Goal: Transaction & Acquisition: Purchase product/service

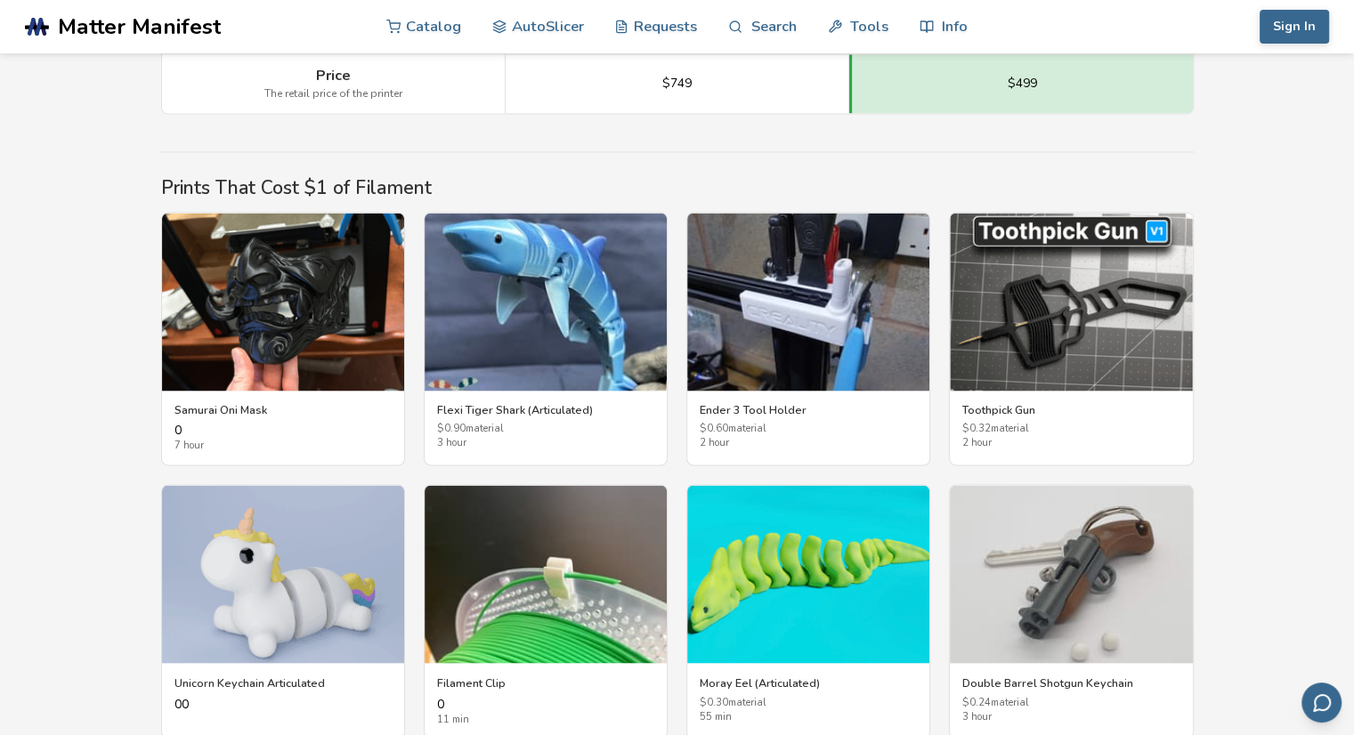
scroll to position [2833, 0]
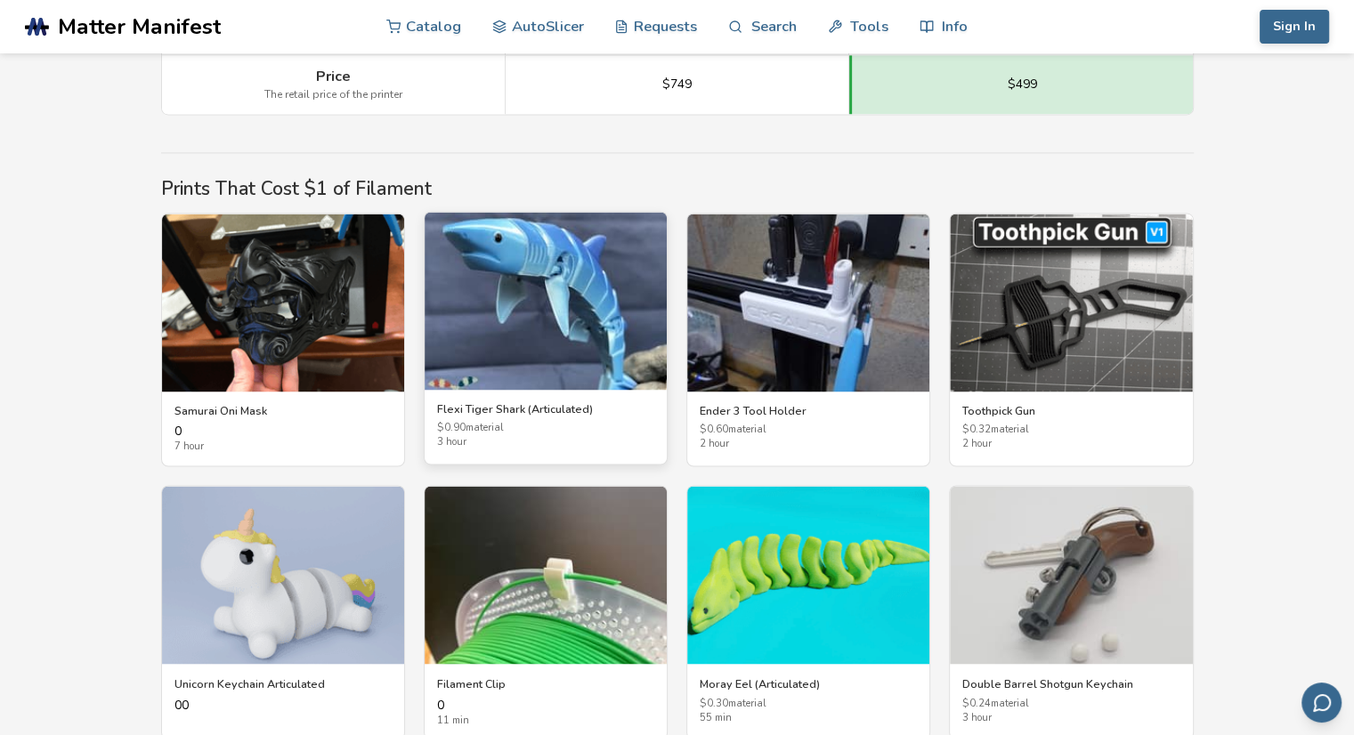
click at [550, 285] on img at bounding box center [545, 301] width 242 height 178
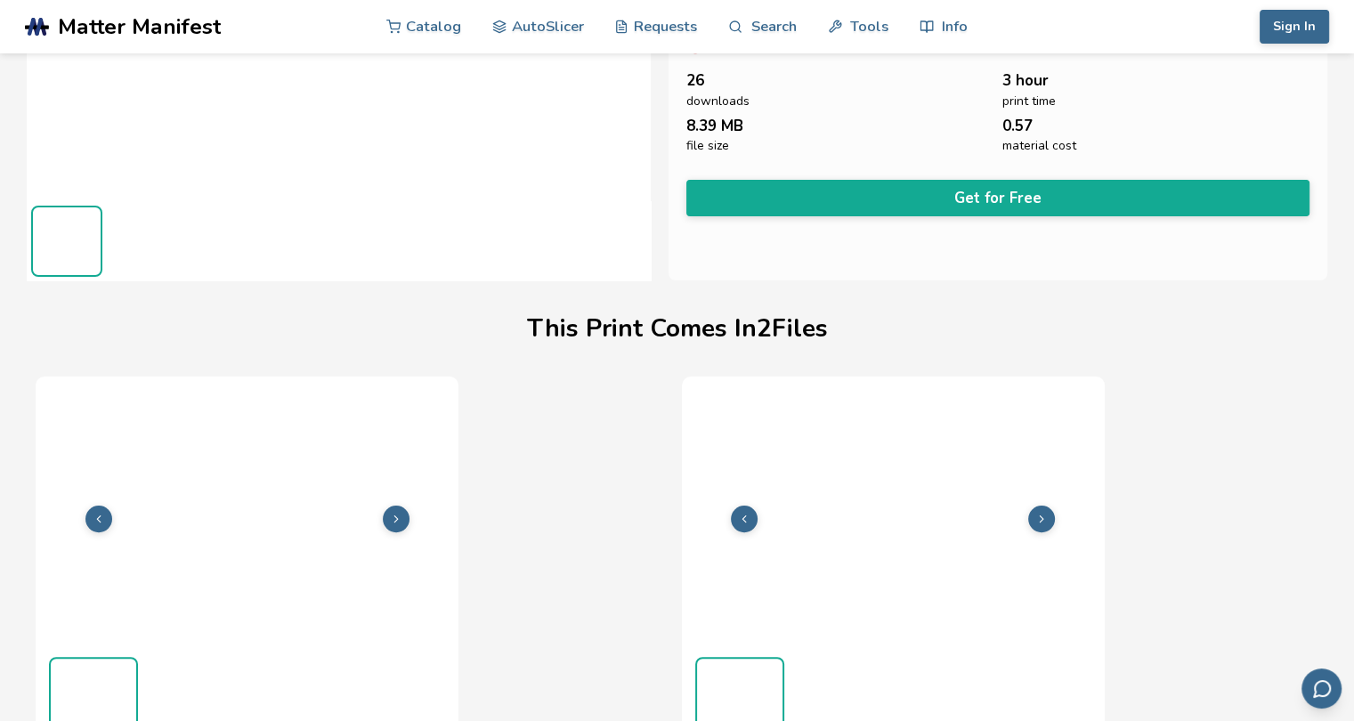
scroll to position [0, 7]
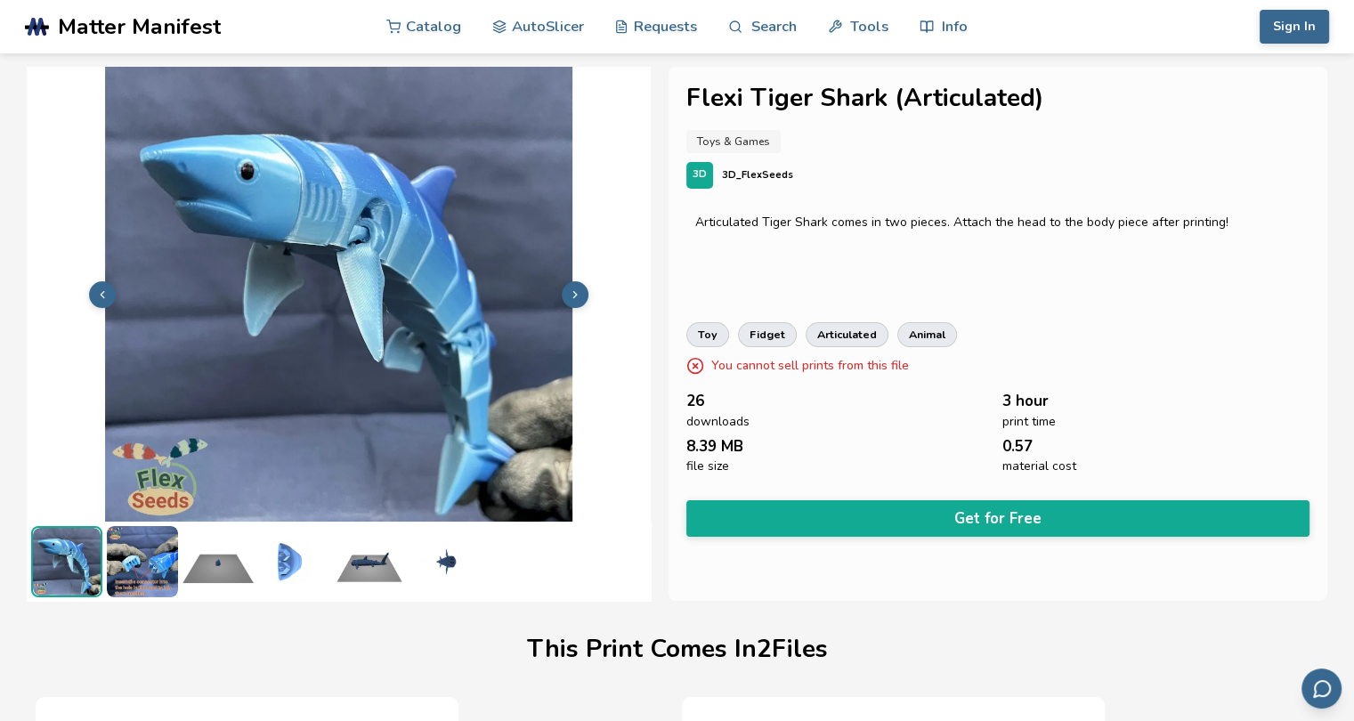
click at [127, 567] on img at bounding box center [142, 561] width 71 height 71
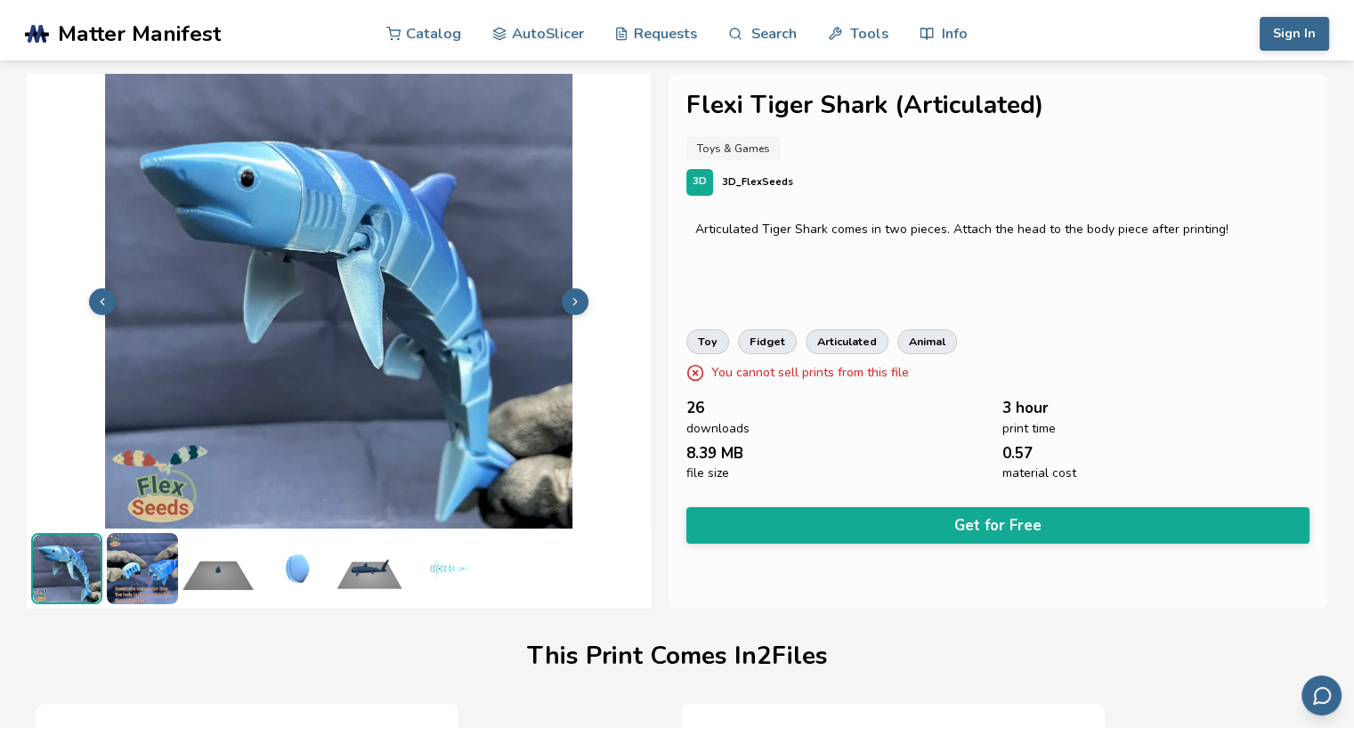
scroll to position [0, 0]
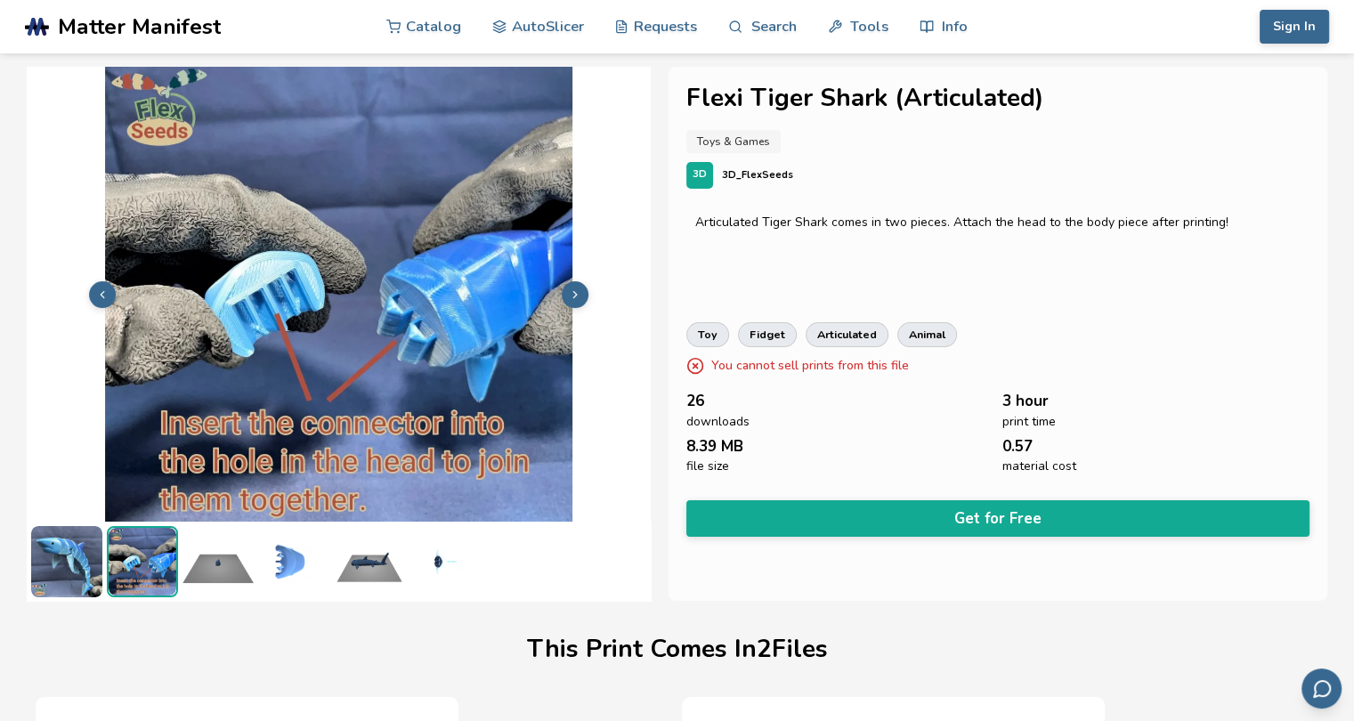
click at [58, 572] on img at bounding box center [66, 561] width 71 height 71
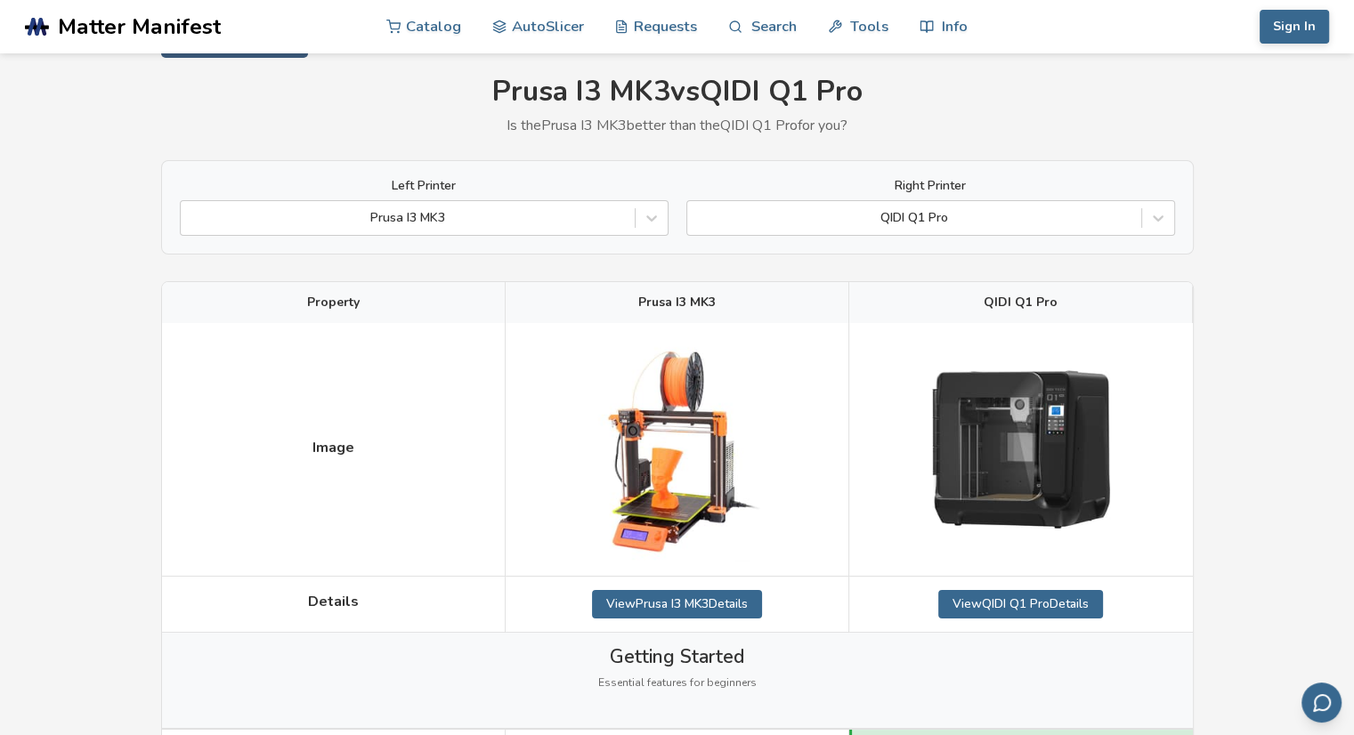
scroll to position [48, 0]
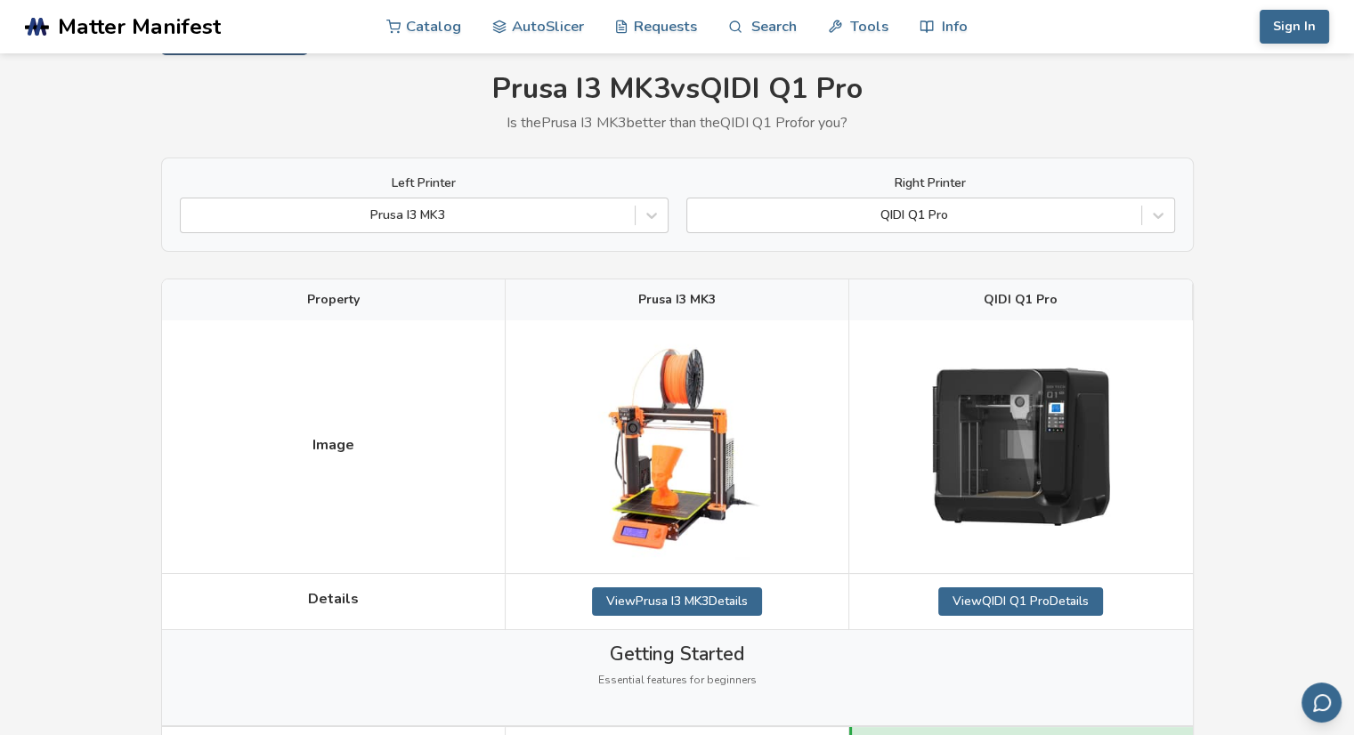
click at [1040, 441] on img at bounding box center [1021, 447] width 178 height 159
click at [1031, 599] on link "View QIDI Q1 Pro Details" at bounding box center [1020, 601] width 165 height 28
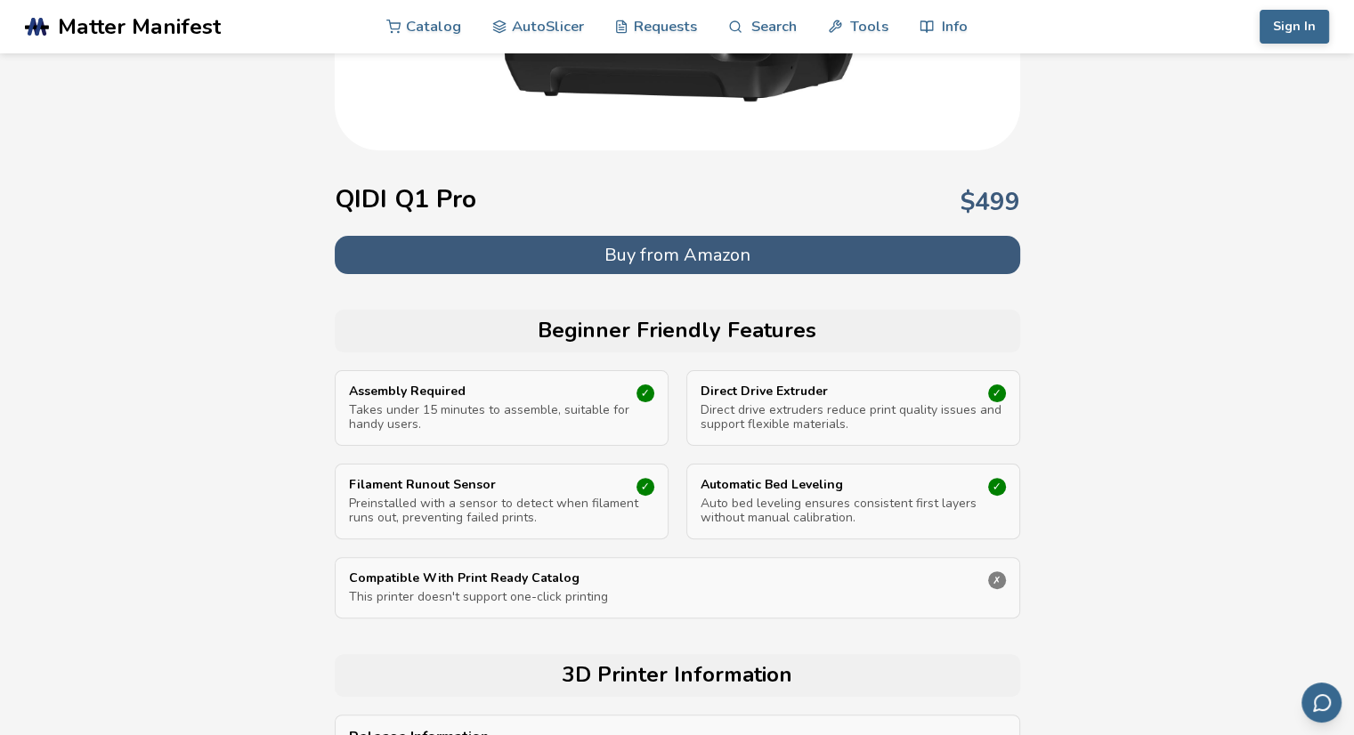
scroll to position [377, 0]
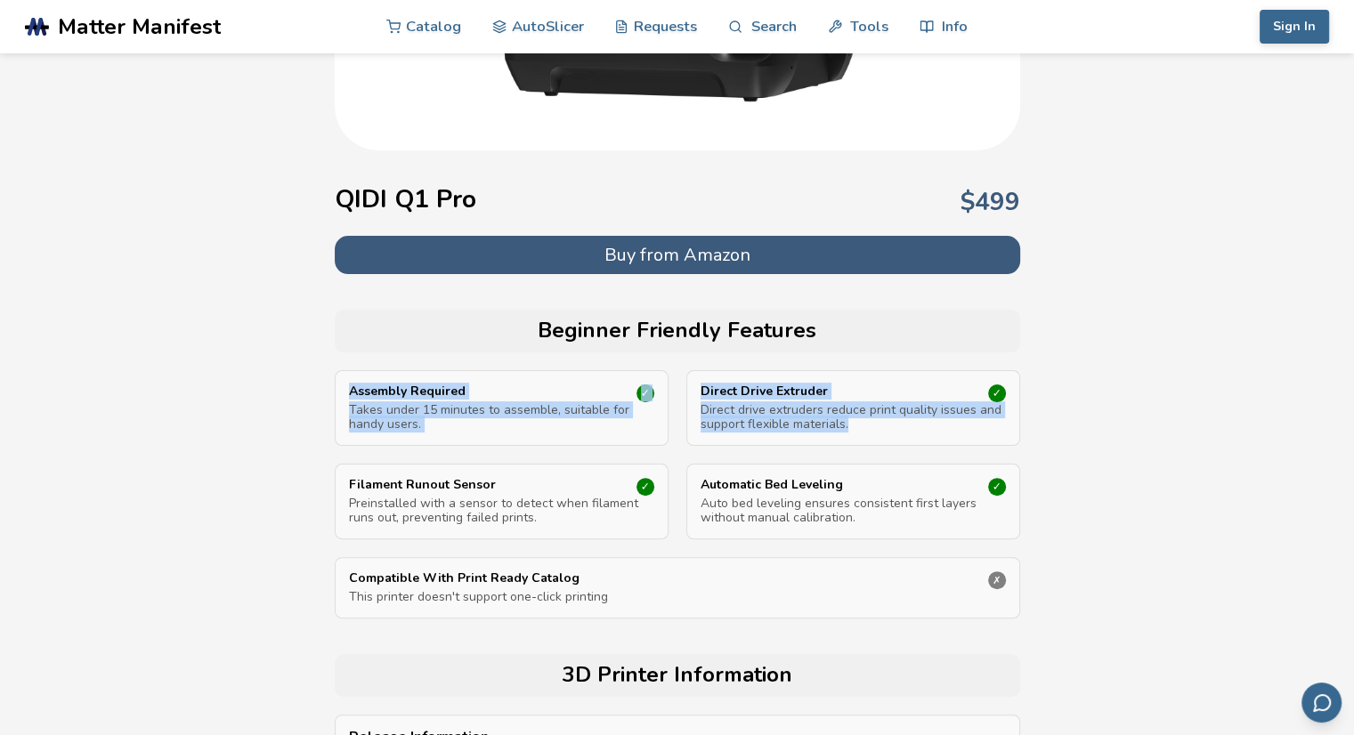
drag, startPoint x: 1093, startPoint y: 426, endPoint x: 1022, endPoint y: 304, distance: 141.2
click at [912, 254] on button "Buy from Amazon" at bounding box center [677, 255] width 685 height 38
